Goal: Task Accomplishment & Management: Manage account settings

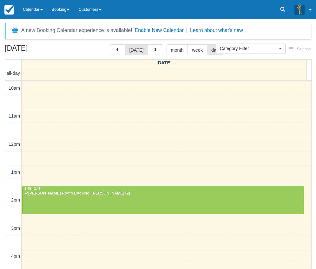
select select
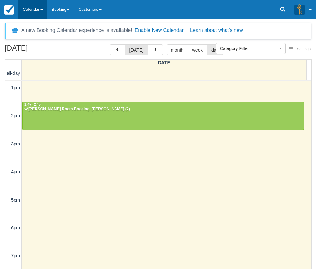
click at [37, 15] on link "Calendar" at bounding box center [32, 9] width 29 height 19
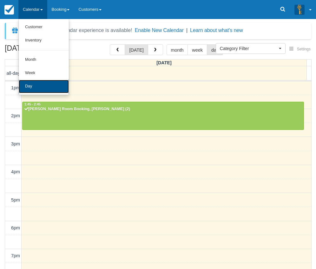
click at [37, 89] on link "Day" at bounding box center [44, 86] width 50 height 13
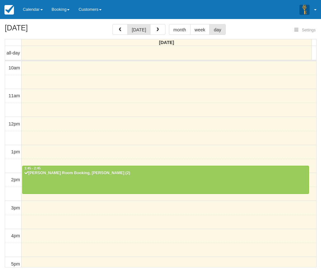
select select
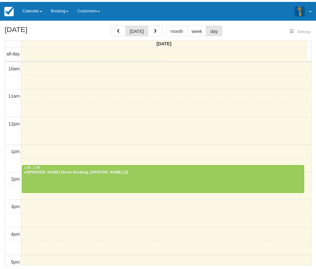
scroll to position [141, 0]
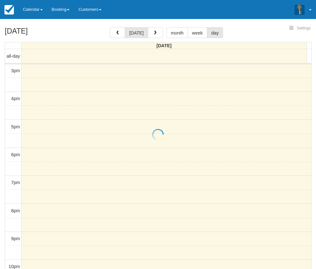
select select
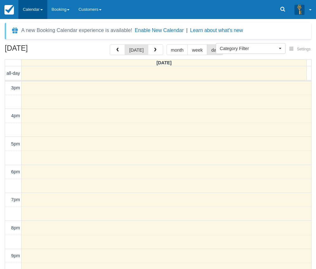
click at [37, 4] on link "Calendar" at bounding box center [32, 9] width 29 height 19
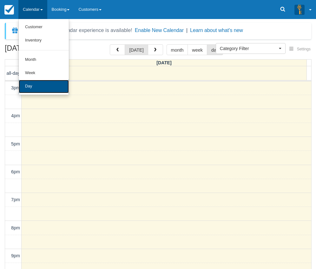
click at [49, 80] on link "Day" at bounding box center [44, 86] width 50 height 13
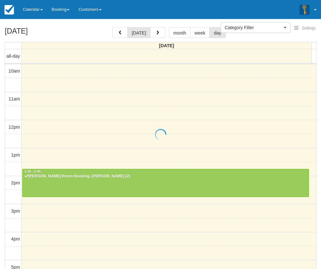
select select
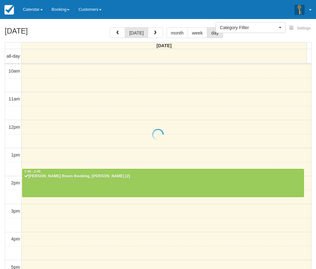
scroll to position [141, 0]
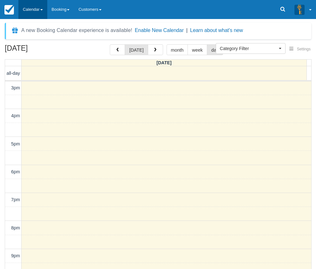
click at [44, 5] on link "Calendar" at bounding box center [32, 9] width 29 height 19
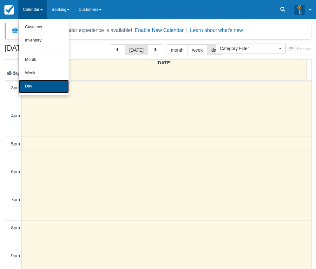
click at [38, 87] on link "Day" at bounding box center [44, 86] width 50 height 13
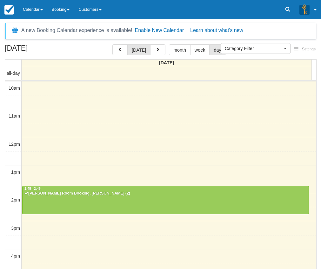
select select
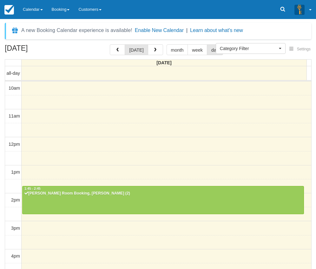
scroll to position [141, 0]
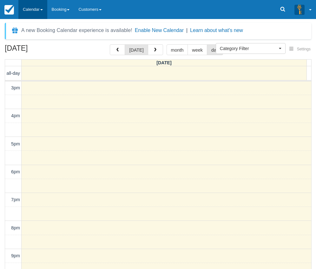
click at [33, 10] on link "Calendar" at bounding box center [32, 9] width 29 height 19
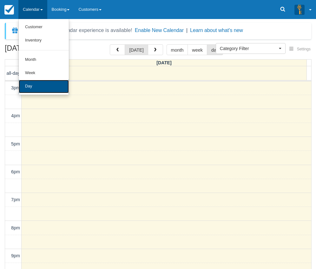
click at [36, 88] on link "Day" at bounding box center [44, 86] width 50 height 13
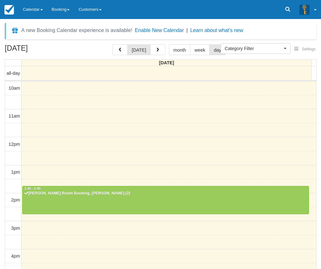
select select
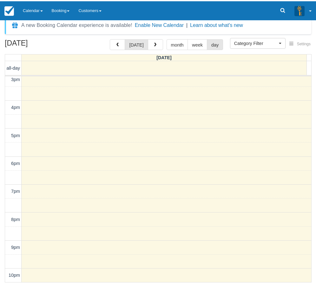
scroll to position [4, 0]
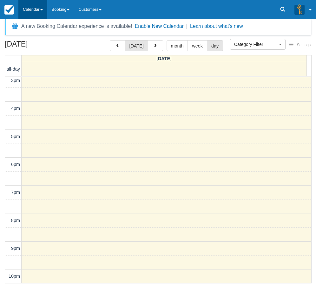
click at [40, 11] on link "Calendar" at bounding box center [32, 9] width 29 height 19
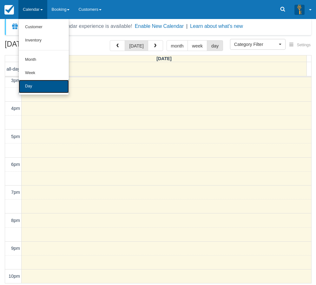
click at [33, 89] on link "Day" at bounding box center [44, 86] width 50 height 13
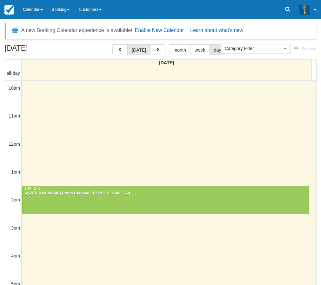
select select
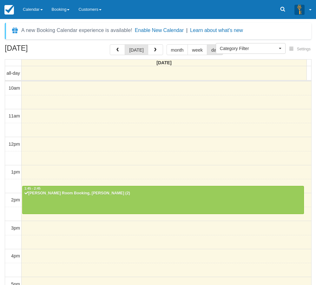
scroll to position [128, 0]
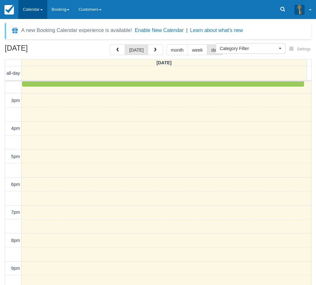
click at [41, 12] on link "Calendar" at bounding box center [32, 9] width 29 height 19
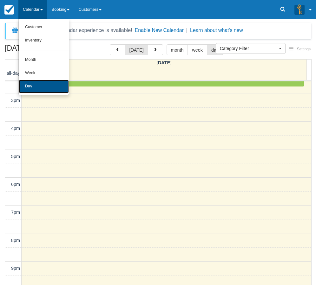
click at [31, 83] on link "Day" at bounding box center [44, 86] width 50 height 13
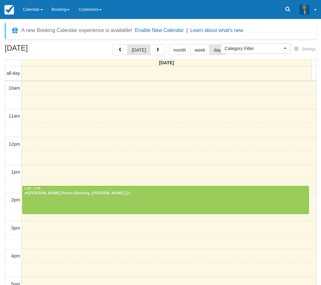
select select
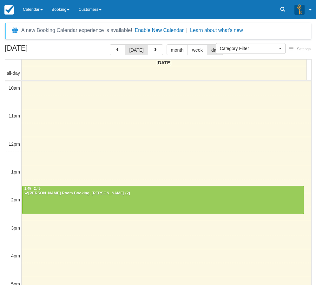
scroll to position [128, 0]
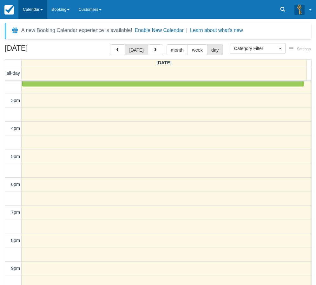
click at [43, 5] on link "Calendar" at bounding box center [32, 9] width 29 height 19
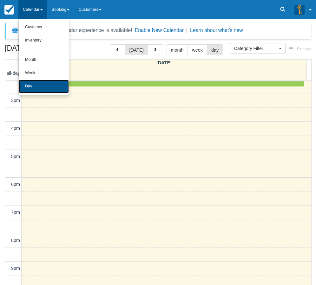
click at [43, 88] on link "Day" at bounding box center [44, 86] width 50 height 13
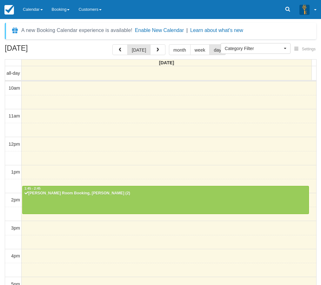
select select
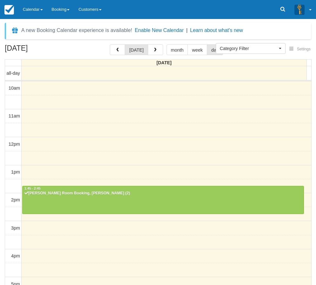
scroll to position [128, 0]
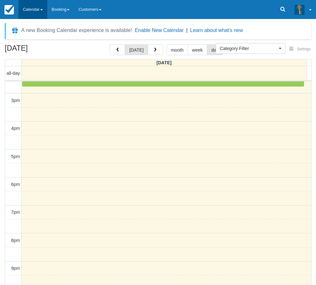
click at [34, 10] on link "Calendar" at bounding box center [32, 9] width 29 height 19
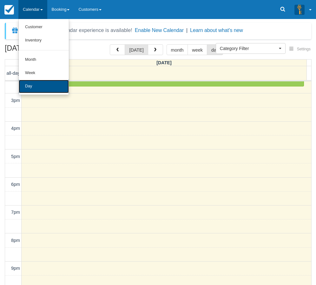
click at [40, 91] on link "Day" at bounding box center [44, 86] width 50 height 13
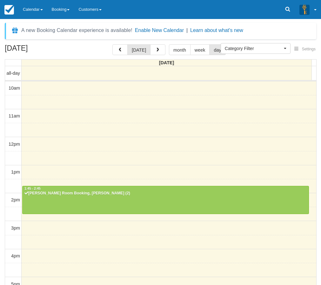
select select
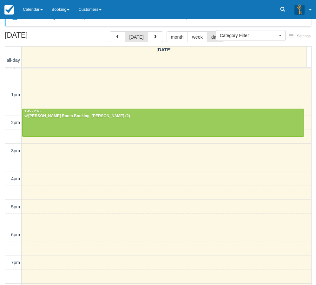
scroll to position [20, 0]
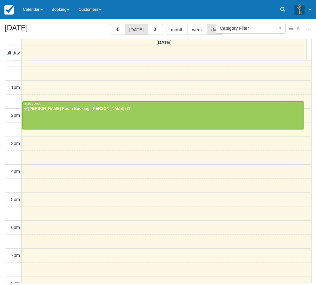
drag, startPoint x: 35, startPoint y: 12, endPoint x: 44, endPoint y: 55, distance: 43.1
click at [35, 12] on link "Calendar" at bounding box center [32, 9] width 29 height 19
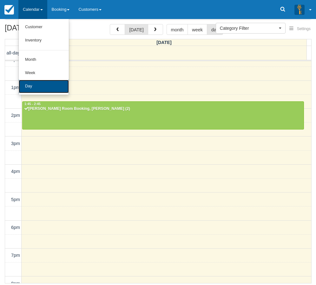
click at [46, 87] on link "Day" at bounding box center [44, 86] width 50 height 13
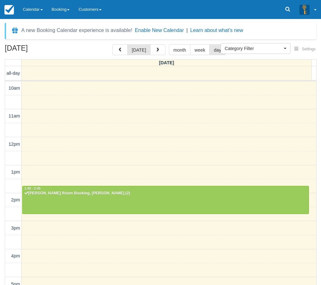
select select
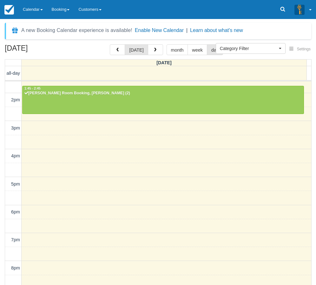
scroll to position [86, 0]
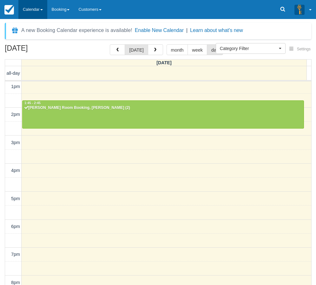
click at [26, 12] on link "Calendar" at bounding box center [32, 9] width 29 height 19
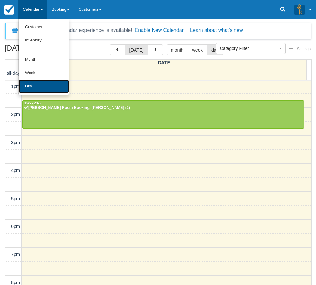
click at [48, 91] on link "Day" at bounding box center [44, 86] width 50 height 13
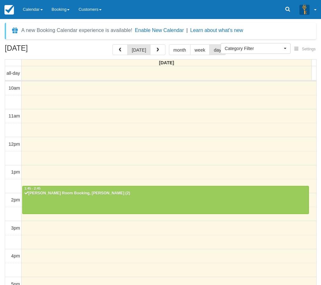
select select
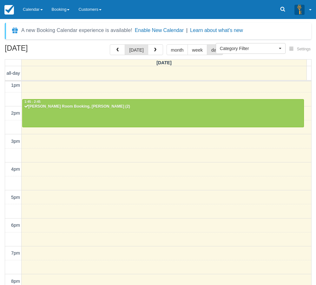
scroll to position [86, 0]
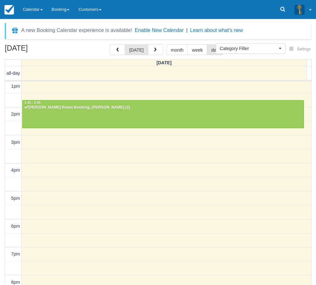
click at [32, 9] on link "Calendar" at bounding box center [32, 9] width 29 height 19
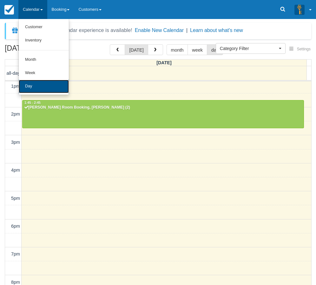
click at [35, 90] on link "Day" at bounding box center [44, 86] width 50 height 13
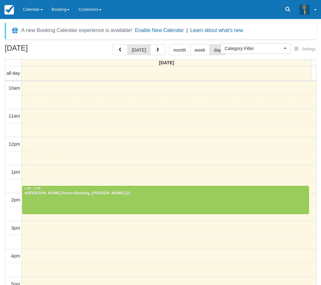
select select
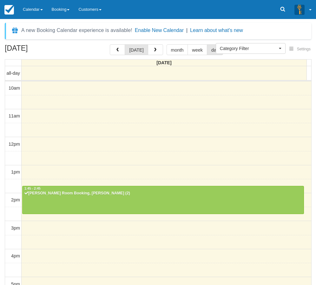
scroll to position [128, 0]
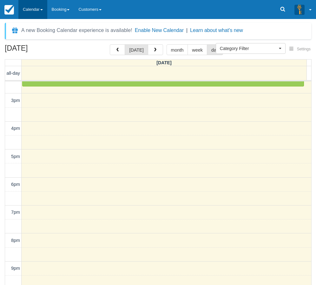
click at [38, 10] on link "Calendar" at bounding box center [32, 9] width 29 height 19
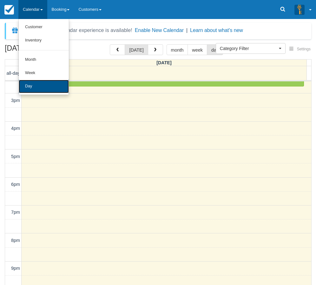
click at [43, 89] on link "Day" at bounding box center [44, 86] width 50 height 13
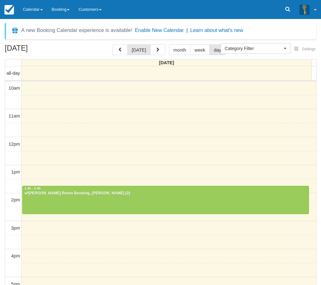
select select
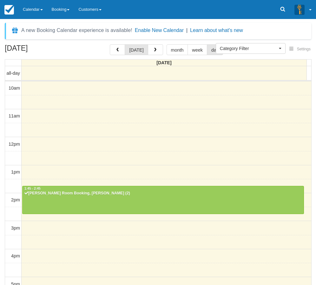
scroll to position [128, 0]
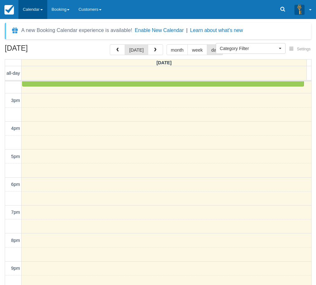
click at [29, 9] on link "Calendar" at bounding box center [32, 9] width 29 height 19
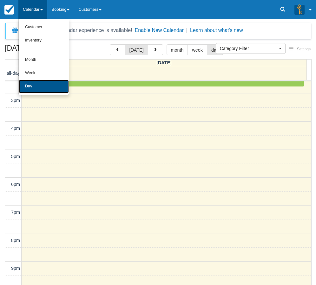
click at [34, 88] on link "Day" at bounding box center [44, 86] width 50 height 13
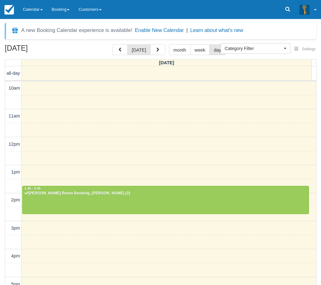
select select
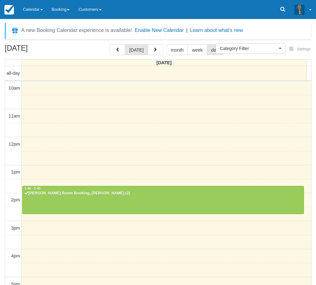
scroll to position [128, 0]
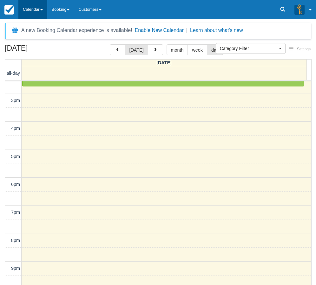
click at [32, 17] on link "Calendar" at bounding box center [32, 9] width 29 height 19
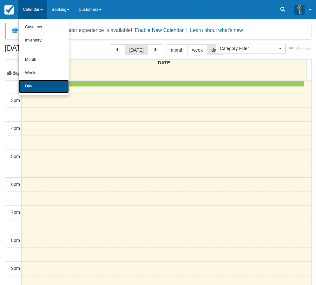
click at [37, 89] on link "Day" at bounding box center [44, 86] width 50 height 13
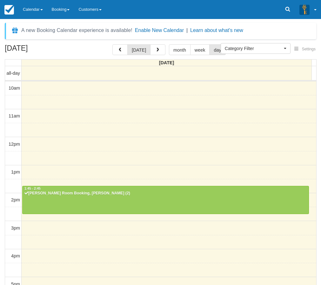
select select
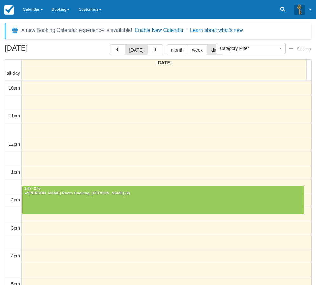
scroll to position [128, 0]
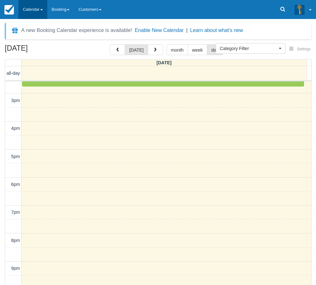
click at [41, 7] on link "Calendar" at bounding box center [32, 9] width 29 height 19
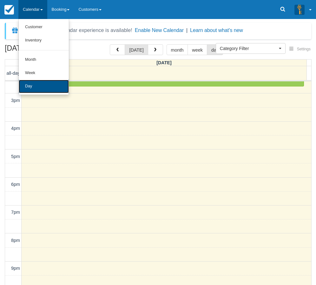
click at [45, 85] on link "Day" at bounding box center [44, 86] width 50 height 13
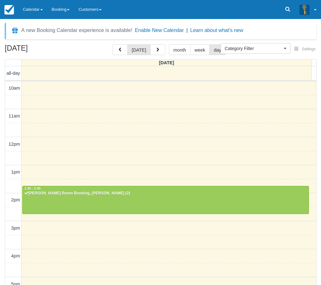
select select
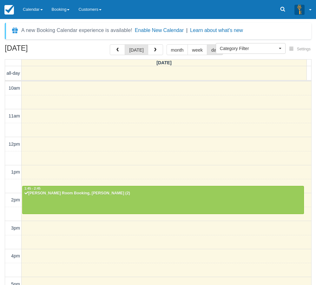
scroll to position [128, 0]
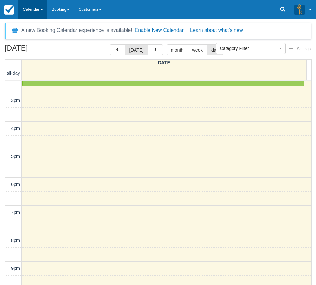
click at [31, 15] on link "Calendar" at bounding box center [32, 9] width 29 height 19
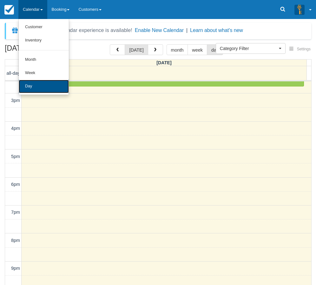
click at [33, 85] on link "Day" at bounding box center [44, 86] width 50 height 13
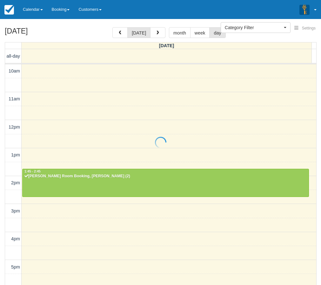
select select
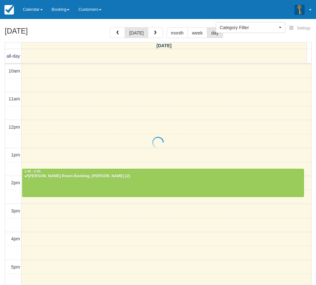
scroll to position [128, 0]
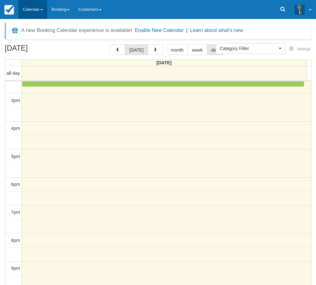
click at [34, 11] on link "Calendar" at bounding box center [32, 9] width 29 height 19
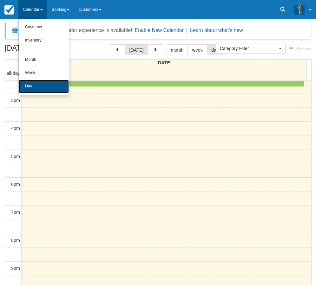
click at [41, 93] on link "Day" at bounding box center [44, 86] width 50 height 13
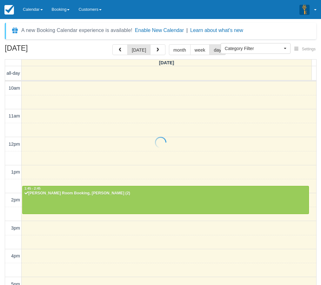
select select
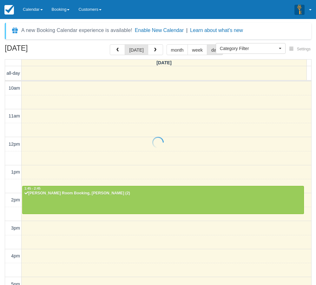
scroll to position [128, 0]
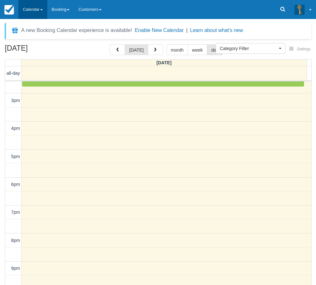
drag, startPoint x: 37, startPoint y: 10, endPoint x: 37, endPoint y: 13, distance: 3.2
click at [37, 10] on link "Calendar" at bounding box center [32, 9] width 29 height 19
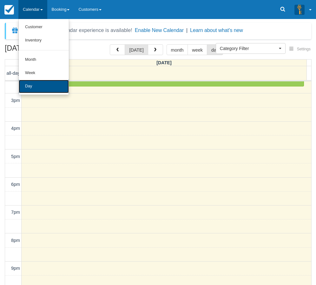
click at [40, 85] on link "Day" at bounding box center [44, 86] width 50 height 13
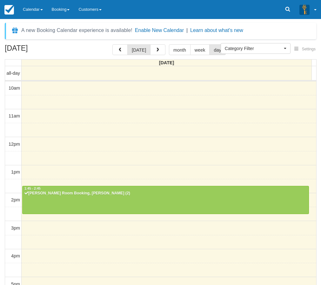
select select
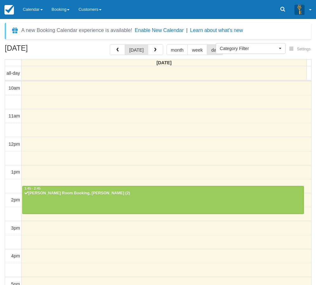
scroll to position [128, 0]
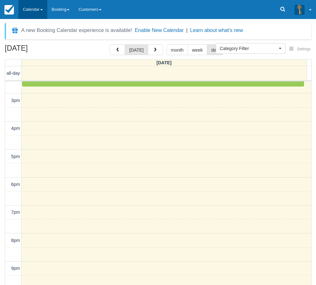
click at [41, 13] on link "Calendar" at bounding box center [32, 9] width 29 height 19
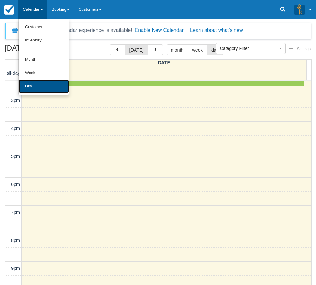
click at [44, 89] on link "Day" at bounding box center [44, 86] width 50 height 13
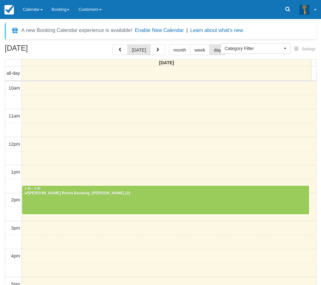
select select
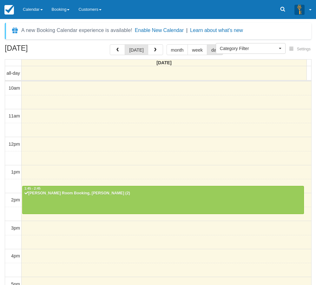
scroll to position [128, 0]
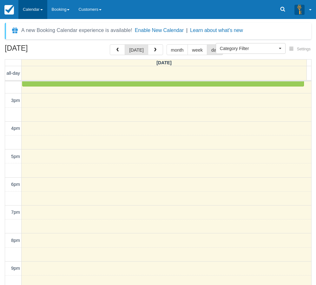
click at [31, 9] on link "Calendar" at bounding box center [32, 9] width 29 height 19
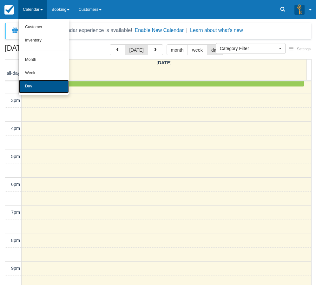
click at [48, 88] on link "Day" at bounding box center [44, 86] width 50 height 13
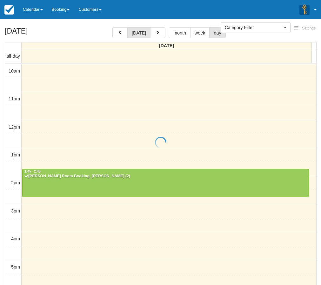
select select
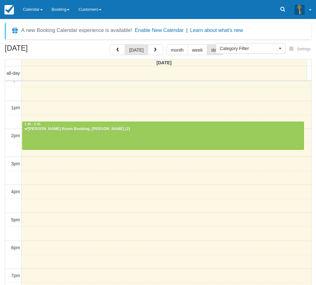
scroll to position [96, 0]
